Goal: Answer question/provide support: Answer question/provide support

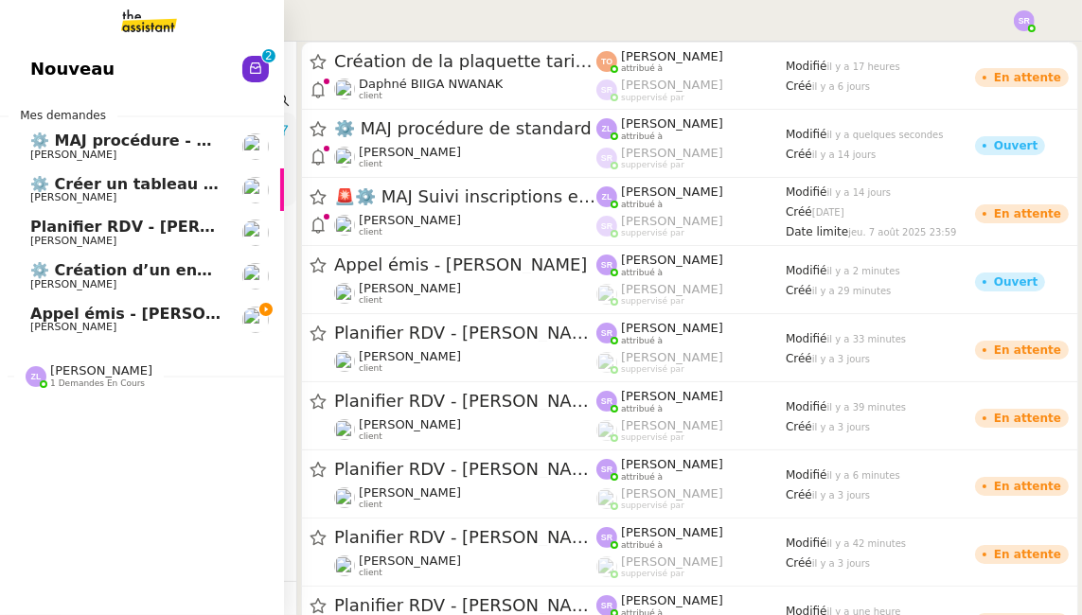
click at [32, 318] on span "Appel émis - [PERSON_NAME]" at bounding box center [156, 314] width 252 height 18
click at [91, 319] on span "Appel émis - [PERSON_NAME]" at bounding box center [156, 314] width 252 height 18
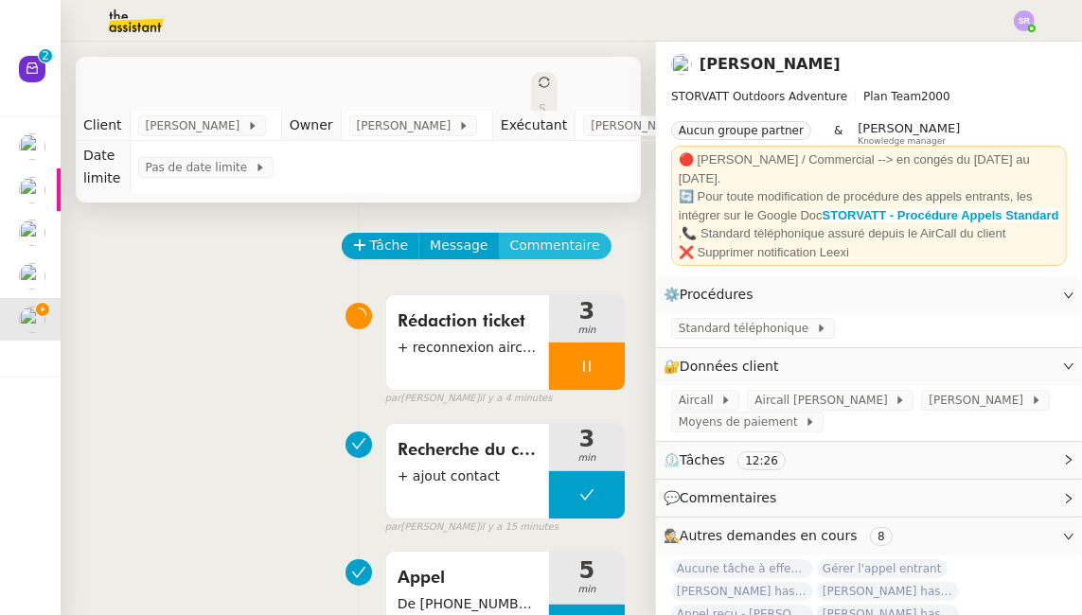
click at [510, 244] on span "Commentaire" at bounding box center [555, 246] width 90 height 22
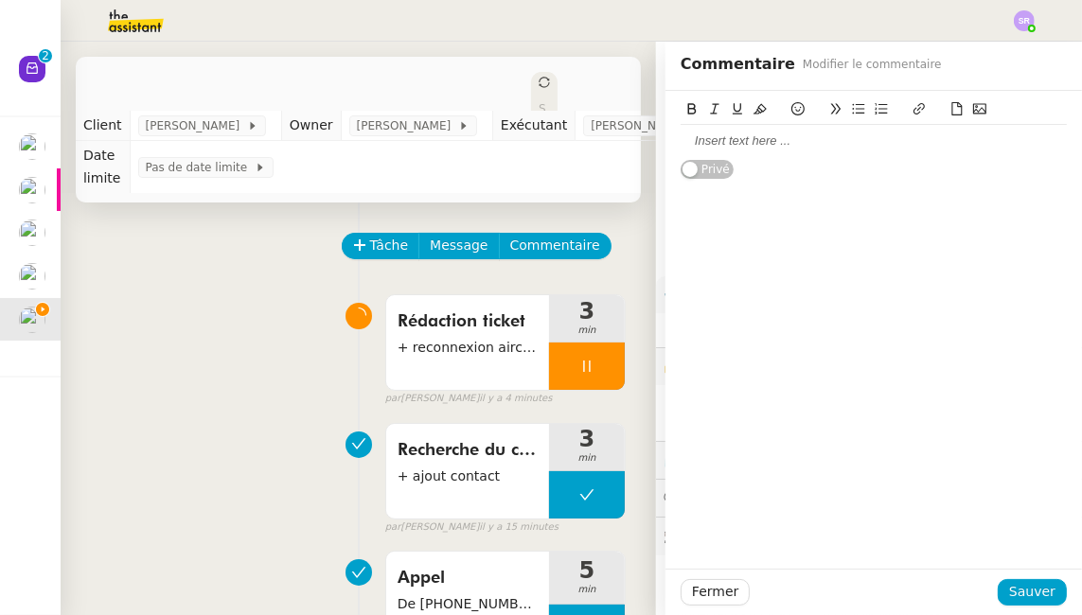
click at [728, 138] on div at bounding box center [873, 141] width 386 height 17
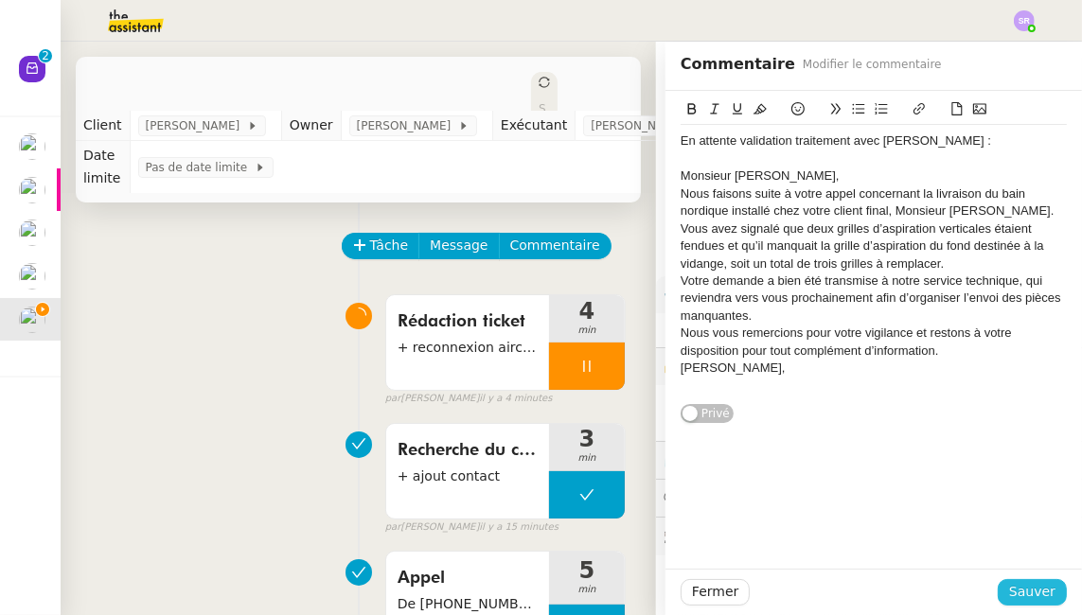
click at [1026, 590] on span "Sauver" at bounding box center [1032, 592] width 46 height 22
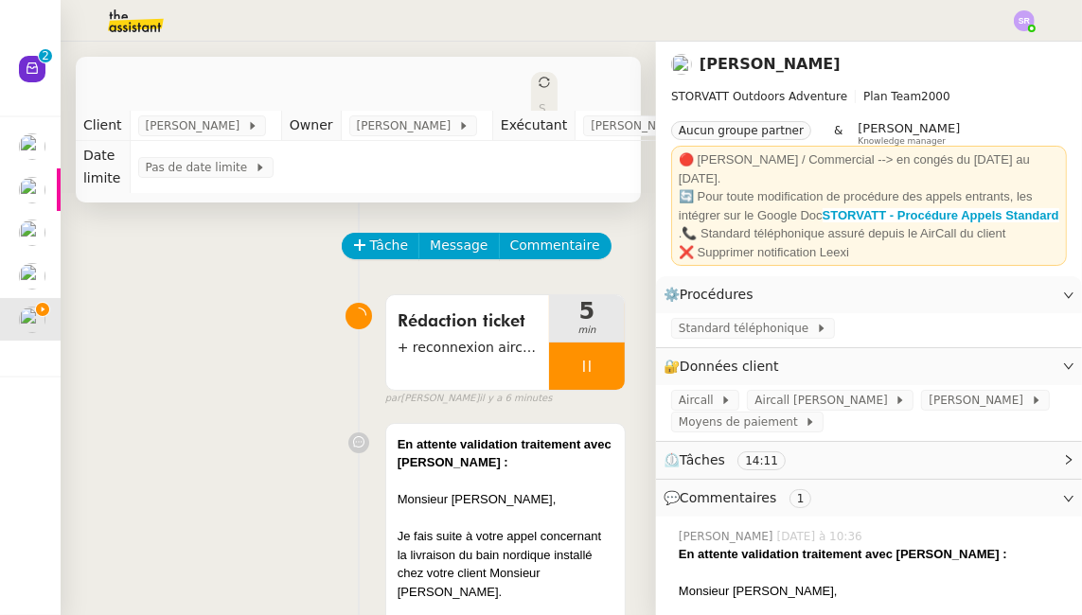
drag, startPoint x: 982, startPoint y: 91, endPoint x: 952, endPoint y: 106, distance: 33.9
click at [982, 91] on span "STORVATT Outdoors Adventure Plan Team 2000" at bounding box center [869, 96] width 396 height 19
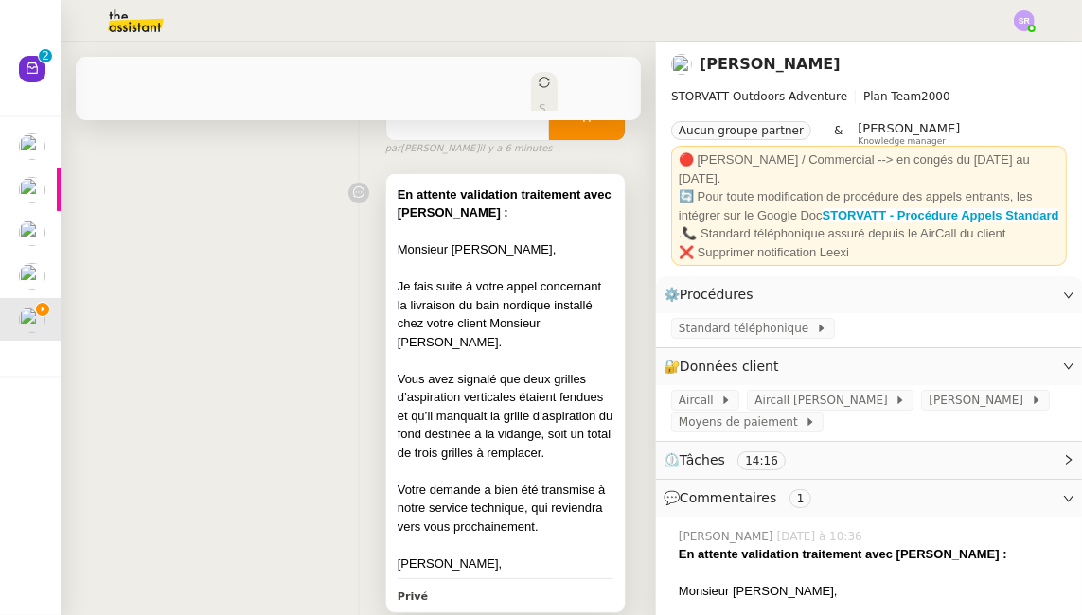
scroll to position [284, 0]
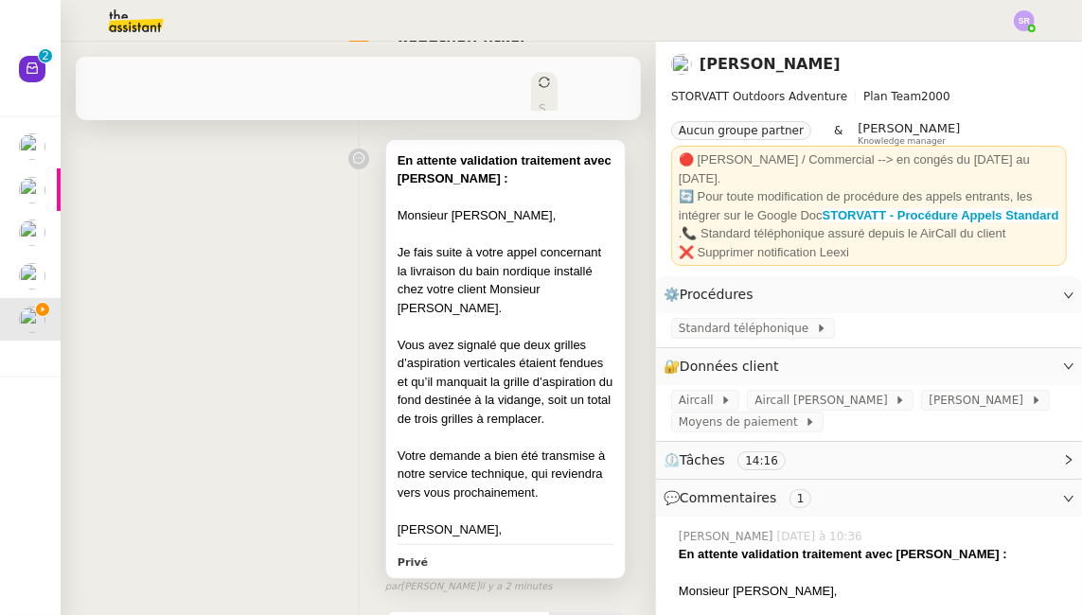
click at [515, 317] on div at bounding box center [506, 326] width 216 height 19
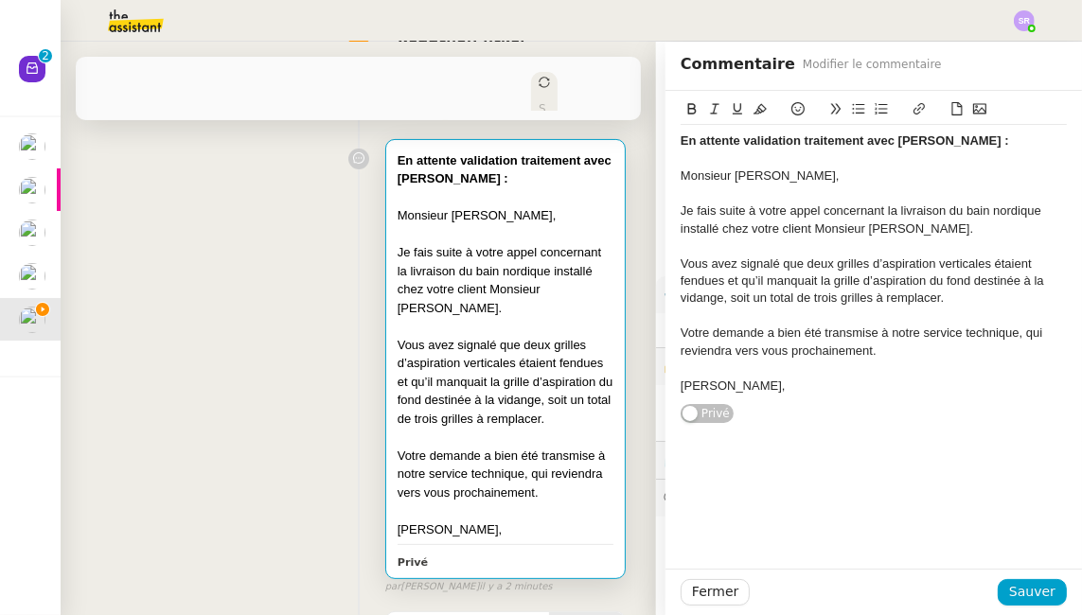
click at [539, 336] on div "Vous avez signalé que deux grilles d’aspiration verticales étaient fendues et q…" at bounding box center [506, 382] width 216 height 93
click at [717, 588] on span "Fermer" at bounding box center [715, 592] width 46 height 22
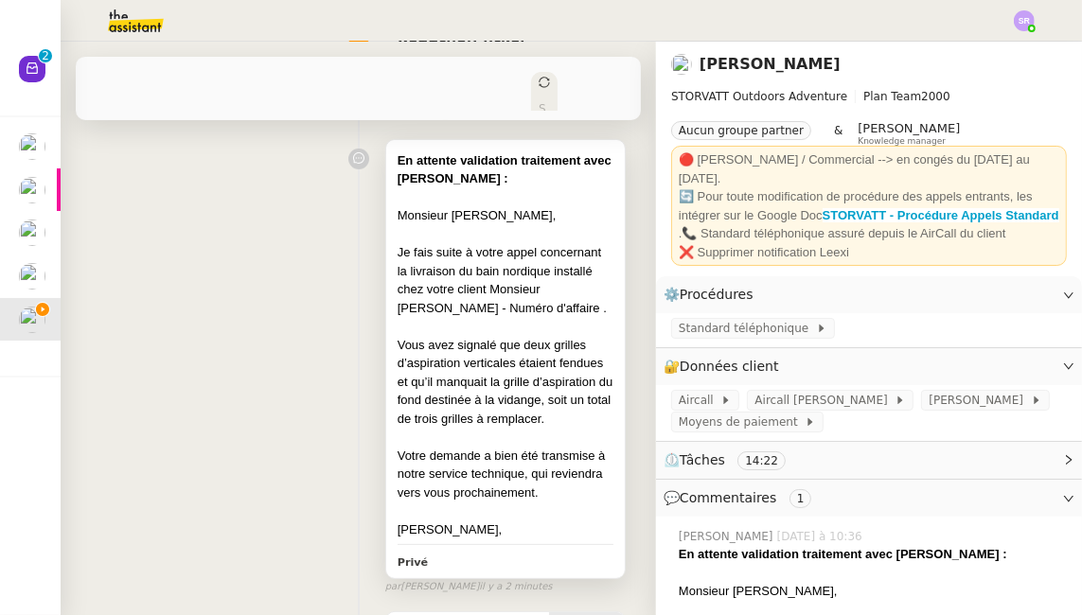
click at [507, 294] on div "Je fais suite à votre appel concernant la livraison du bain nordique installé c…" at bounding box center [506, 280] width 216 height 74
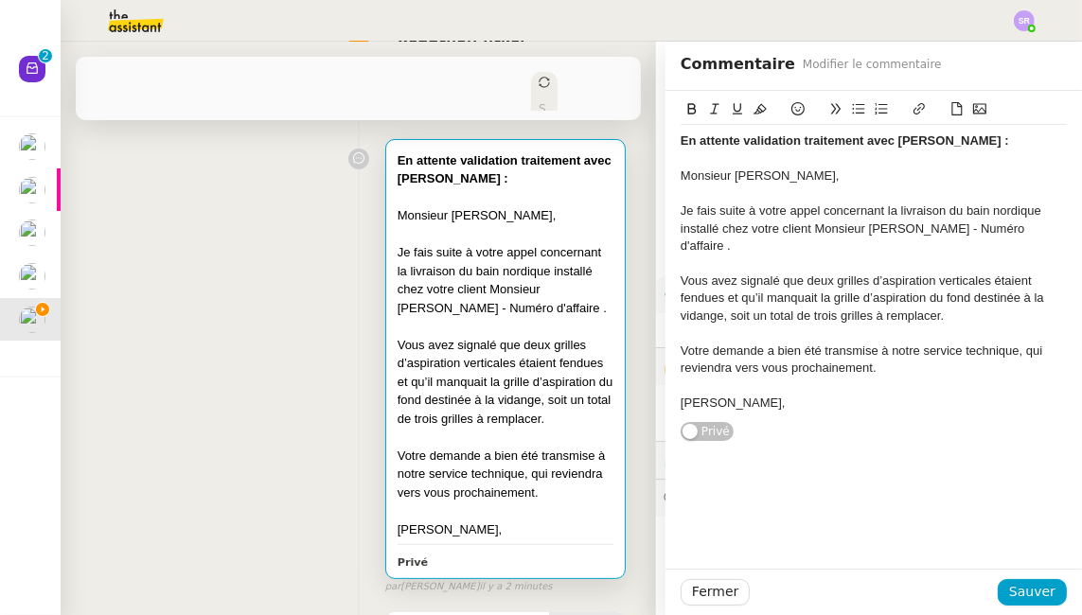
click at [988, 226] on div "Je fais suite à votre appel concernant la livraison du bain nordique installé c…" at bounding box center [873, 229] width 386 height 52
click at [1022, 227] on div "Je fais suite à votre appel concernant la livraison du bain nordique installé c…" at bounding box center [873, 229] width 386 height 52
drag, startPoint x: 977, startPoint y: 264, endPoint x: 1007, endPoint y: 249, distance: 33.9
click at [978, 273] on div "Vous avez signalé que deux grilles d’aspiration verticales étaient fendues et q…" at bounding box center [873, 299] width 386 height 52
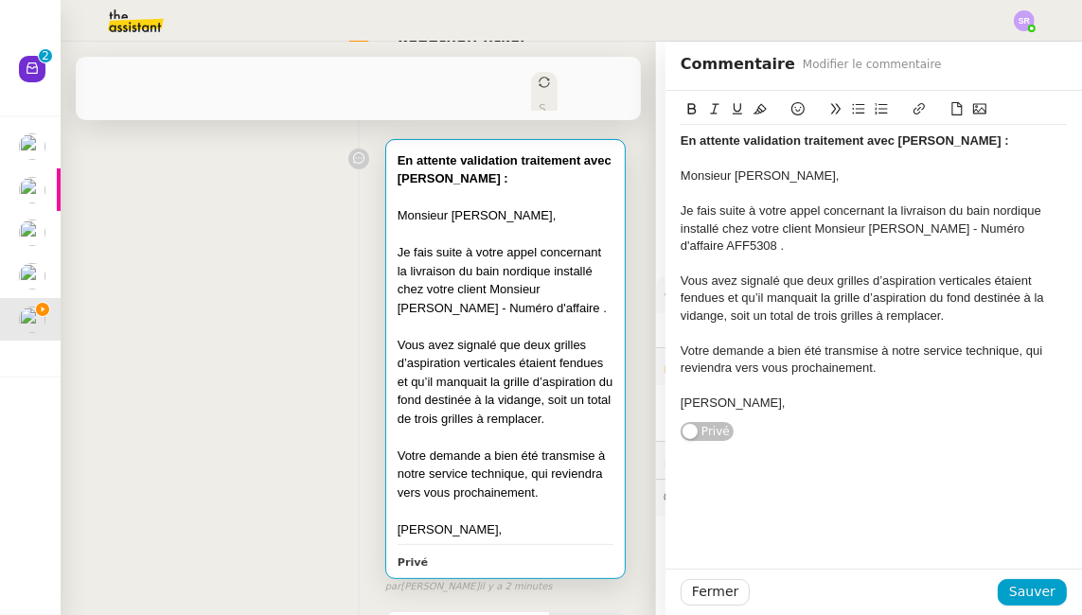
click at [1025, 223] on div "Je fais suite à votre appel concernant la livraison du bain nordique installé c…" at bounding box center [873, 229] width 386 height 52
paste input "[URL][DOMAIN_NAME]"
type input "[URL][DOMAIN_NAME]"
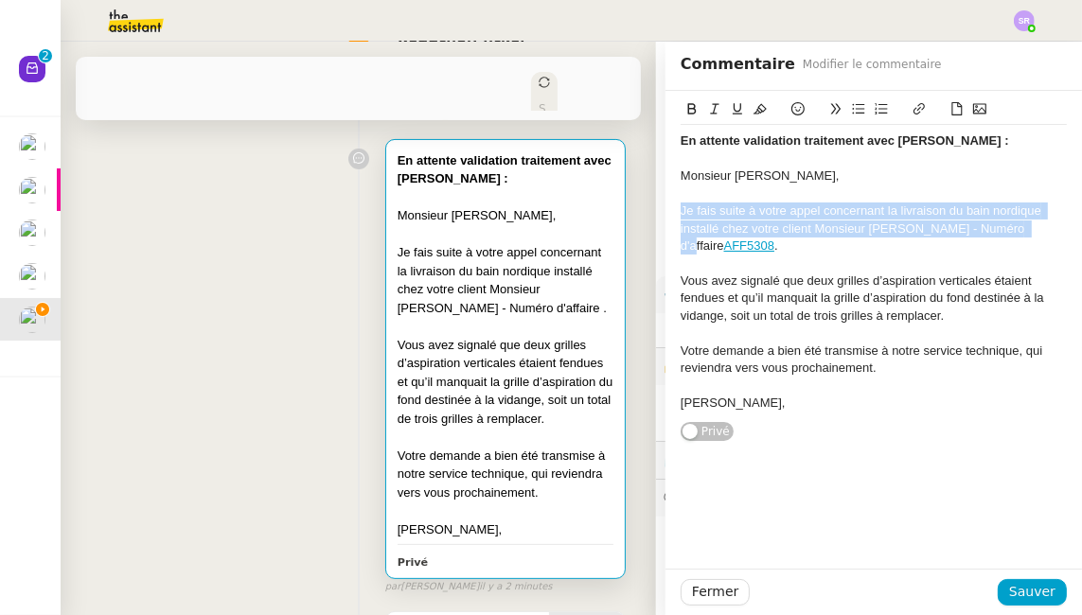
click at [680, 116] on button at bounding box center [691, 109] width 23 height 22
click at [1015, 592] on span "Sauver" at bounding box center [1032, 592] width 46 height 22
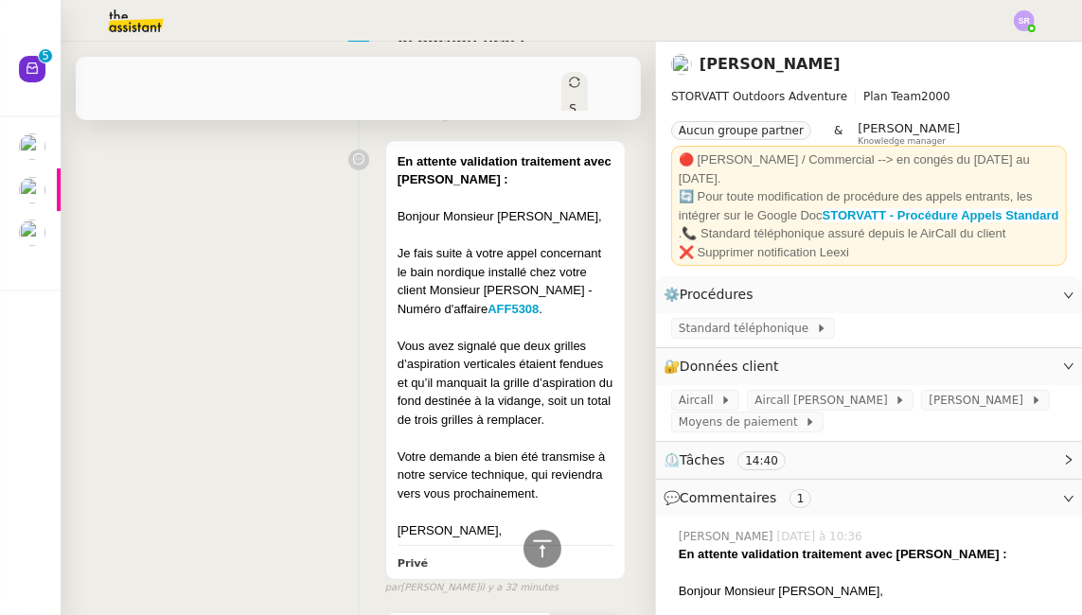
scroll to position [470, 0]
